Goal: Task Accomplishment & Management: Manage account settings

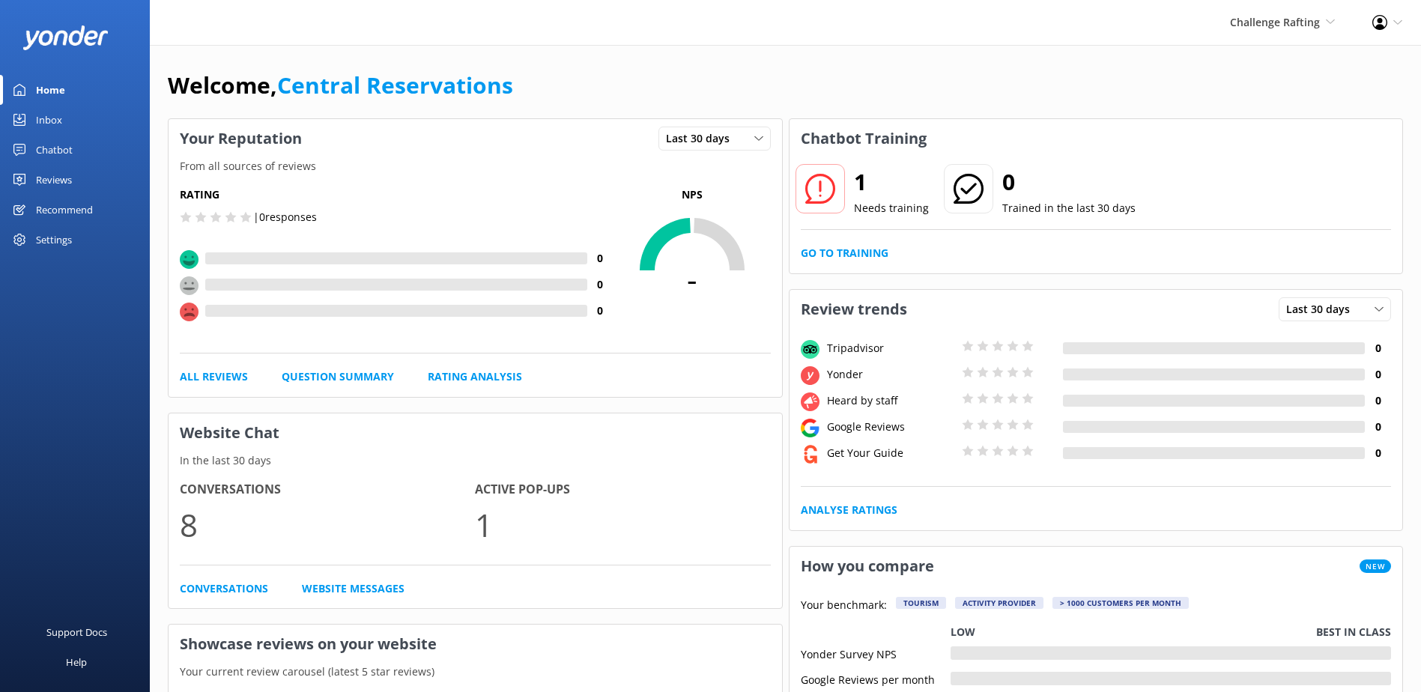
click at [85, 120] on link "Inbox" at bounding box center [75, 120] width 150 height 30
